Goal: Information Seeking & Learning: Learn about a topic

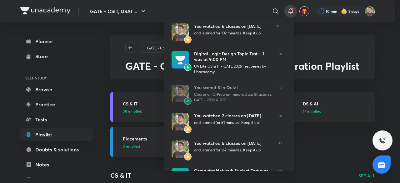
click at [319, 140] on div at bounding box center [200, 91] width 400 height 183
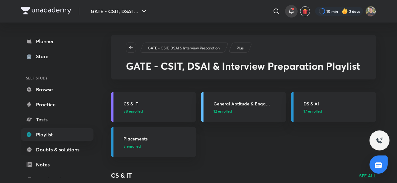
click at [293, 10] on icon at bounding box center [292, 12] width 8 height 8
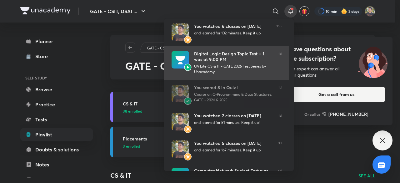
click at [242, 64] on div "UA Lite CS & IT - GATE 2026 Test Series by Unacademy" at bounding box center [233, 69] width 79 height 11
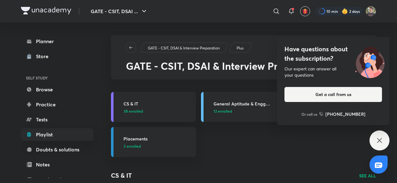
click at [383, 142] on icon at bounding box center [380, 141] width 8 height 8
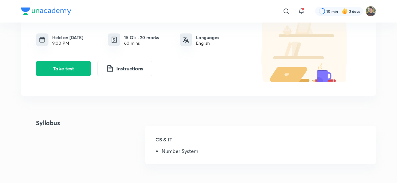
scroll to position [56, 0]
click at [205, 154] on li "Number System" at bounding box center [264, 153] width 205 height 8
click at [182, 147] on h5 "CS & IT" at bounding box center [260, 142] width 211 height 13
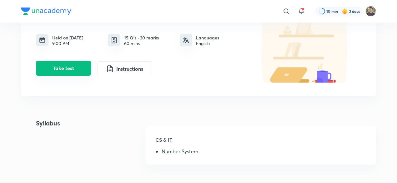
scroll to position [0, 0]
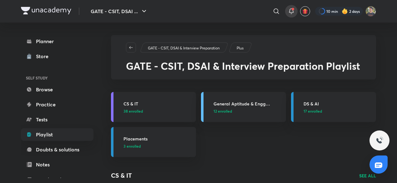
click at [291, 10] on icon at bounding box center [292, 12] width 8 height 8
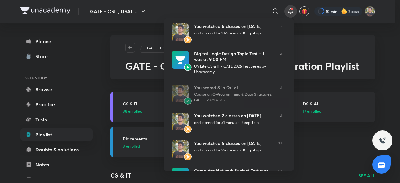
click at [364, 39] on div at bounding box center [200, 91] width 400 height 183
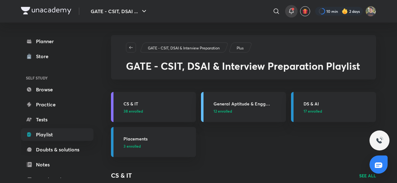
click at [292, 10] on icon at bounding box center [292, 12] width 8 height 8
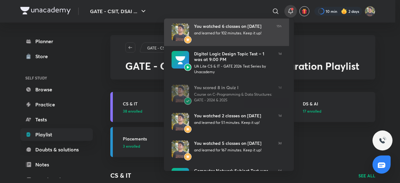
click at [256, 29] on div "You watched 6 classes on August 29 and learned for 102 minutes. Keep it up!" at bounding box center [233, 32] width 78 height 18
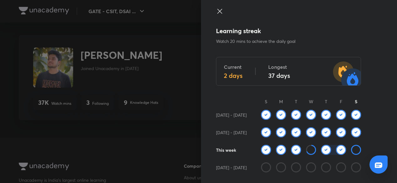
click at [153, 160] on div at bounding box center [198, 91] width 397 height 183
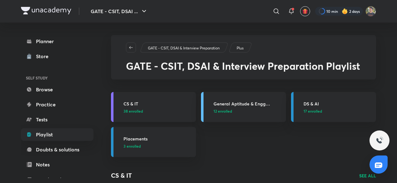
click at [176, 104] on h3 "CS & IT" at bounding box center [158, 103] width 69 height 7
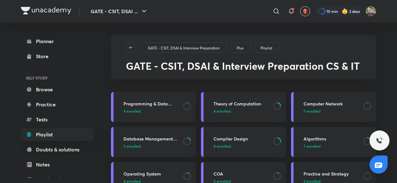
click at [164, 105] on h3 "Programming & Data Structure" at bounding box center [152, 103] width 56 height 7
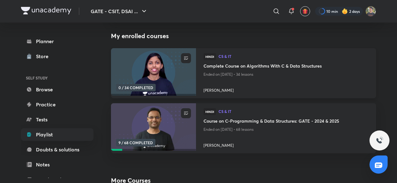
scroll to position [64, 0]
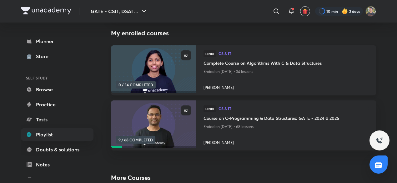
click at [167, 135] on img at bounding box center [153, 124] width 87 height 48
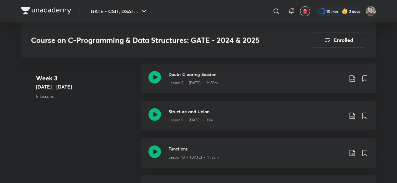
scroll to position [620, 0]
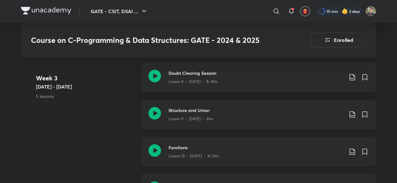
click at [202, 154] on p "Lesson 10 • Dec 7 • 1h 33m" at bounding box center [194, 156] width 50 height 6
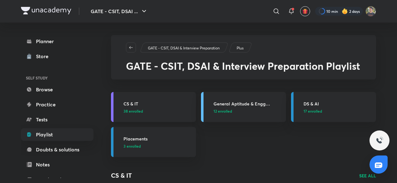
click at [151, 108] on p "38 enrolled" at bounding box center [158, 111] width 69 height 6
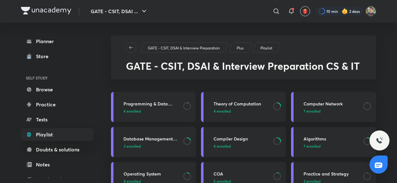
click at [163, 121] on link "Programming & Data Structure 4 enrolled" at bounding box center [153, 107] width 85 height 30
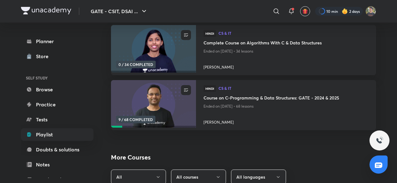
scroll to position [84, 0]
click at [188, 112] on img at bounding box center [153, 103] width 87 height 48
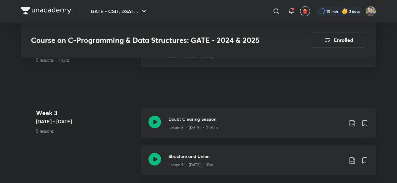
scroll to position [591, 0]
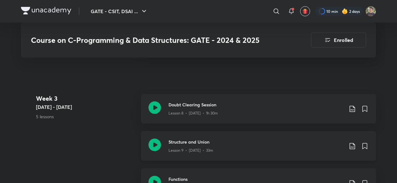
click at [201, 150] on p "Lesson 9 • Dec 6 • 33m" at bounding box center [191, 151] width 45 height 6
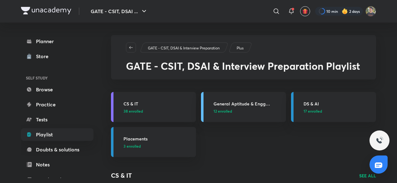
click at [184, 116] on link "CS & IT 38 enrolled" at bounding box center [153, 107] width 85 height 30
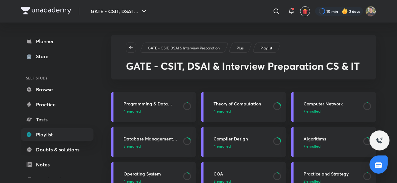
click at [173, 118] on link "Programming & Data Structure 4 enrolled" at bounding box center [153, 107] width 85 height 30
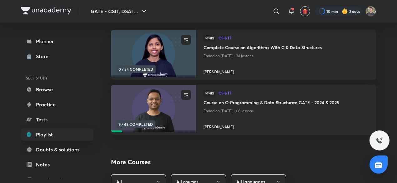
scroll to position [80, 0]
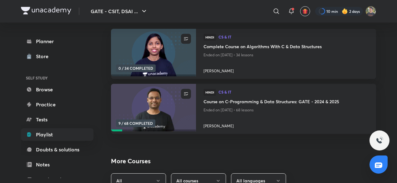
click at [173, 118] on img at bounding box center [153, 108] width 87 height 48
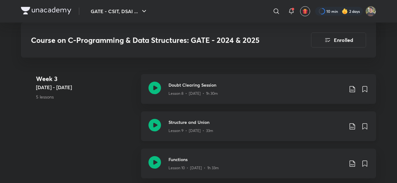
scroll to position [608, 0]
